Goal: Communication & Community: Answer question/provide support

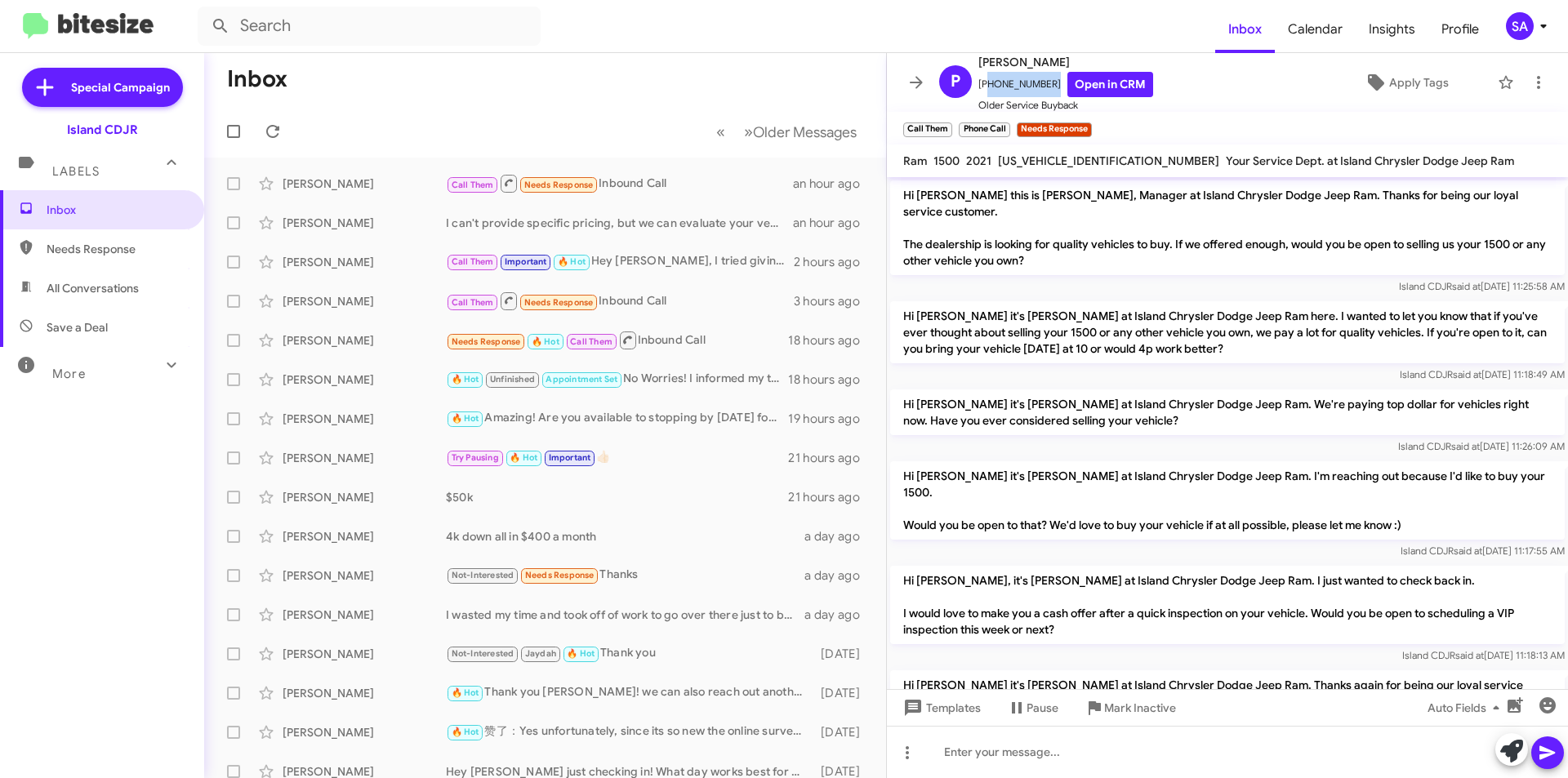
scroll to position [412, 0]
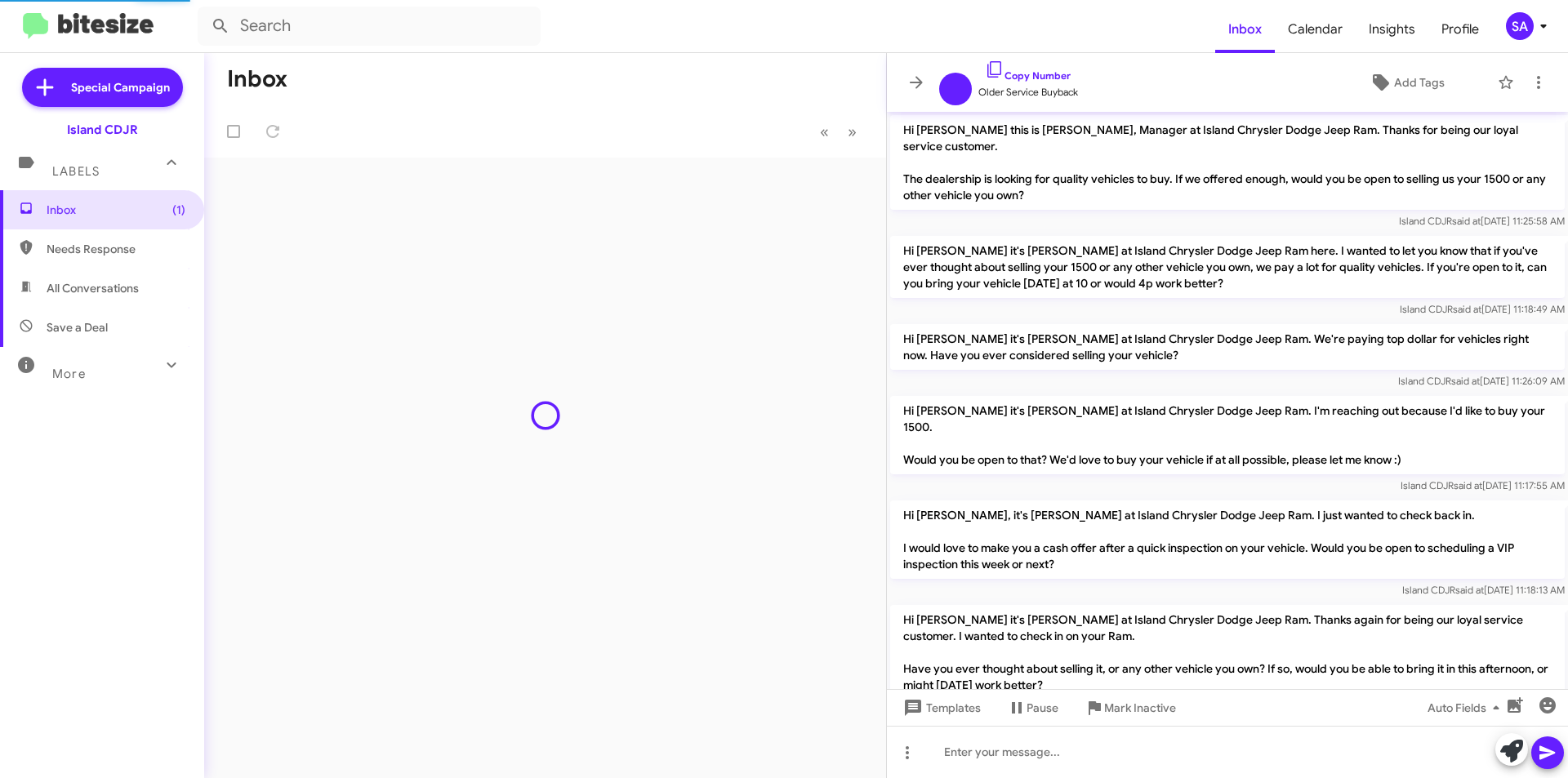
scroll to position [607, 0]
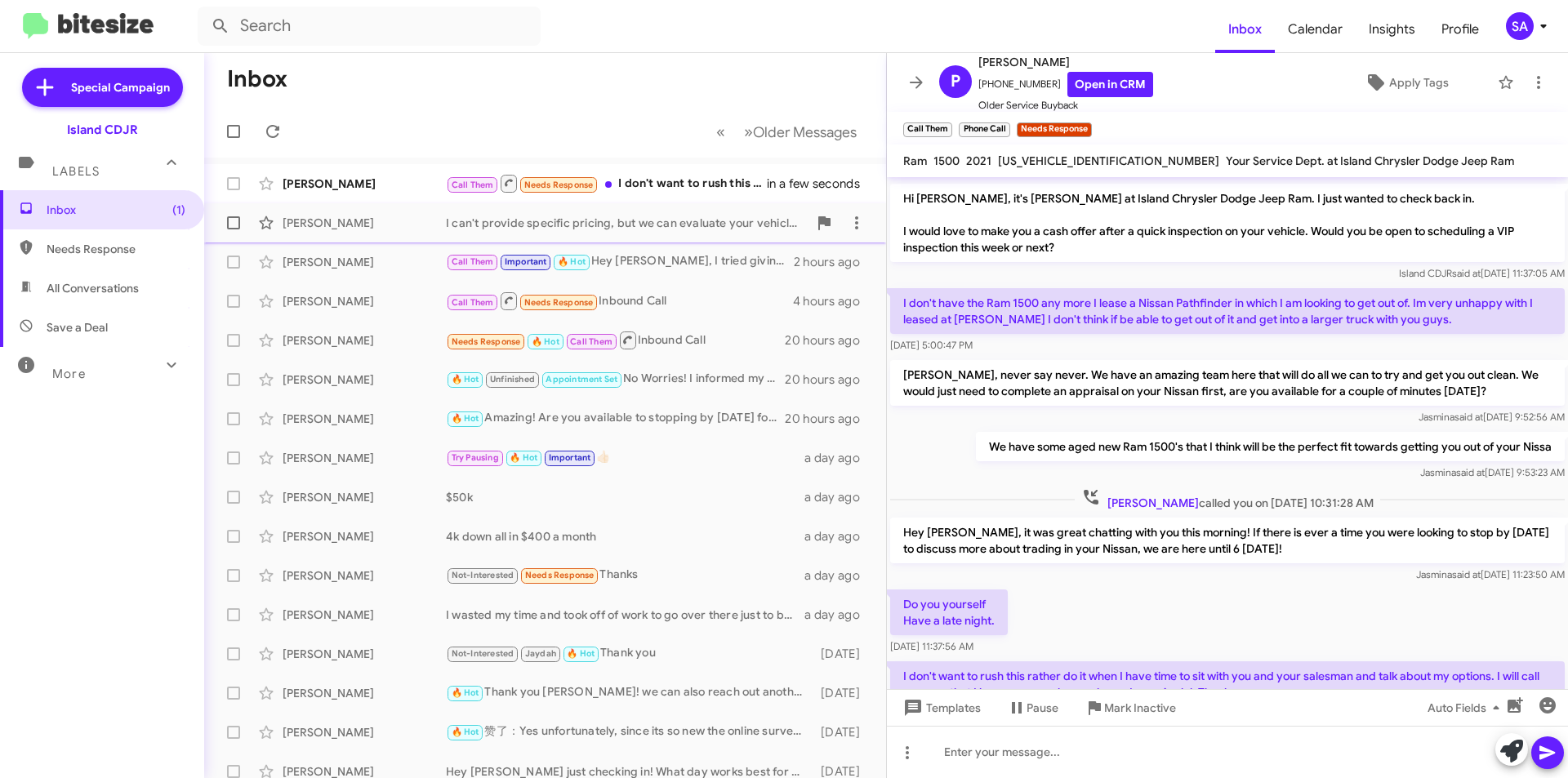
click at [311, 221] on div "[PERSON_NAME]" at bounding box center [365, 223] width 163 height 16
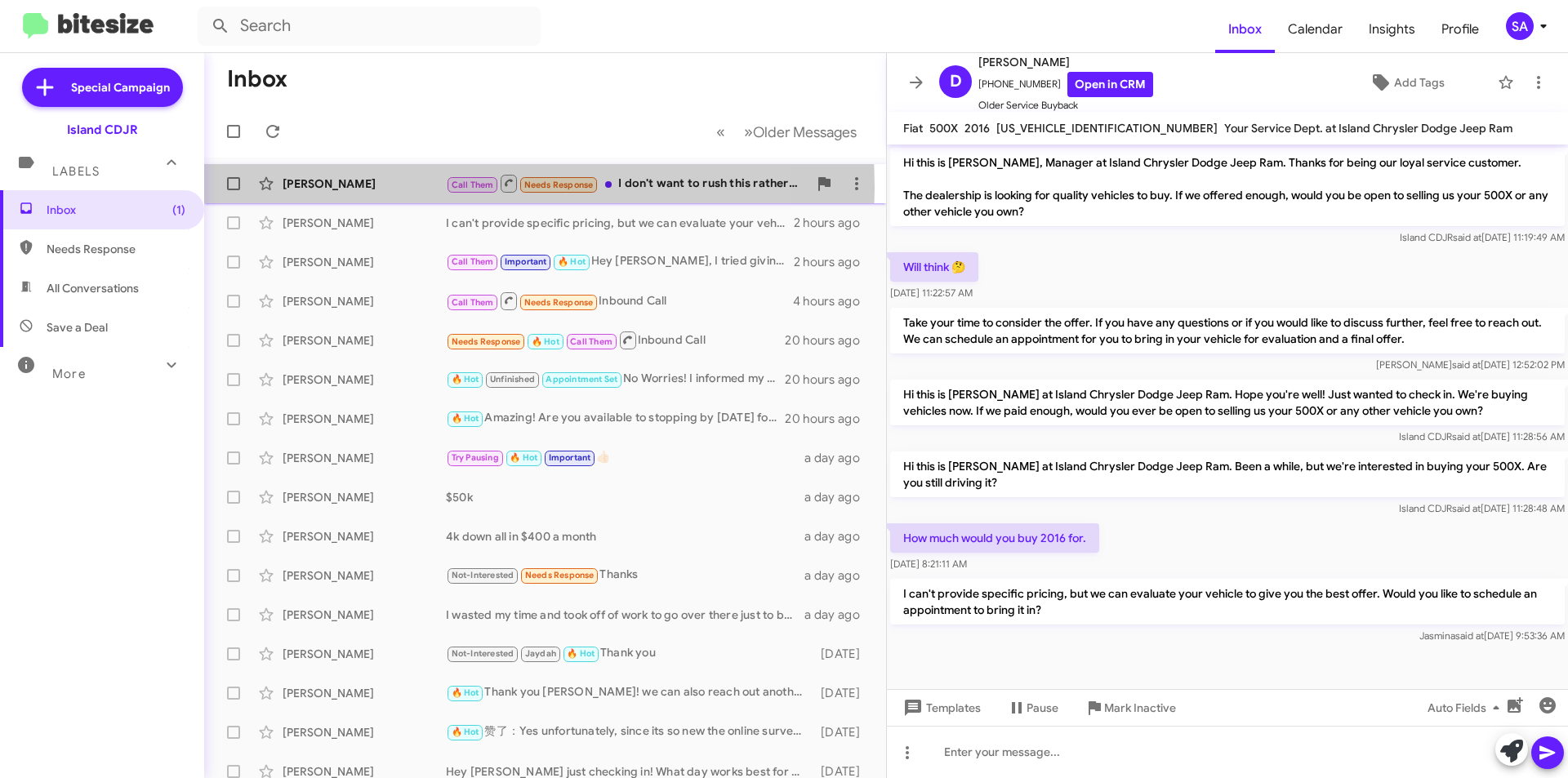
click at [313, 188] on div "[PERSON_NAME]" at bounding box center [365, 183] width 163 height 16
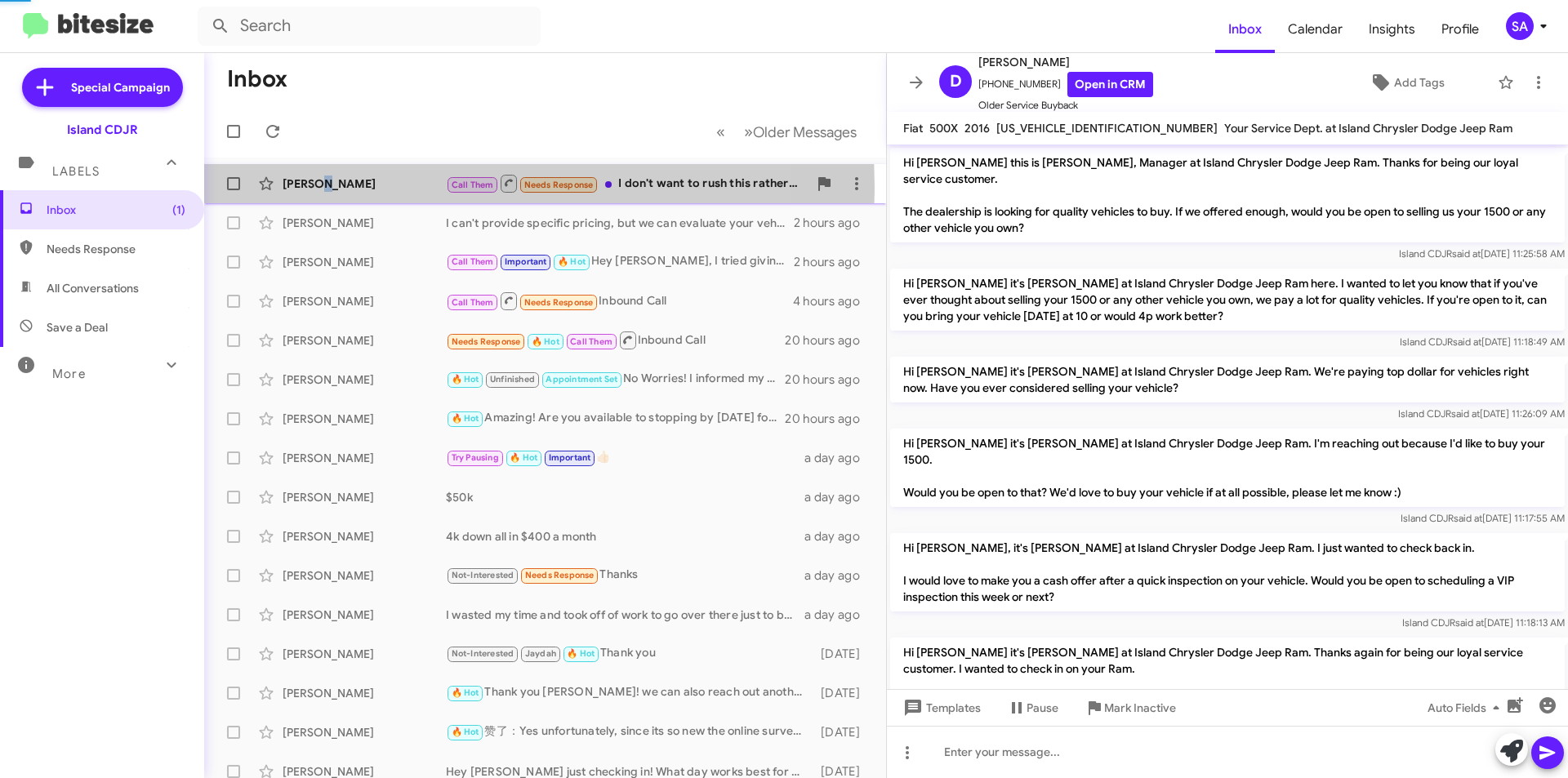
scroll to position [641, 0]
